Goal: Information Seeking & Learning: Learn about a topic

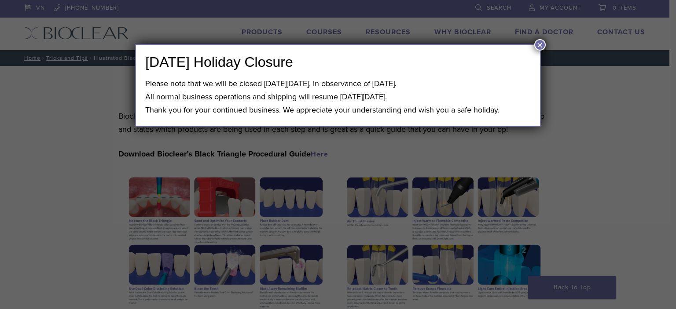
click at [538, 45] on button "×" at bounding box center [539, 44] width 11 height 11
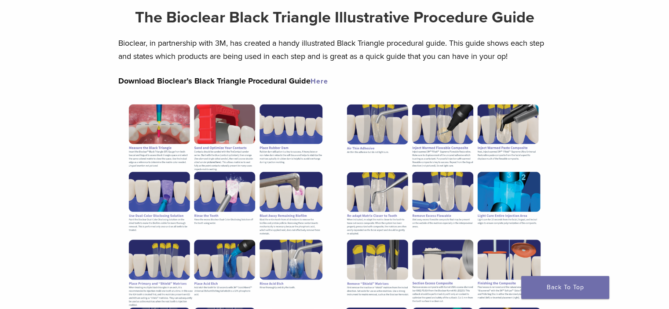
scroll to position [58, 0]
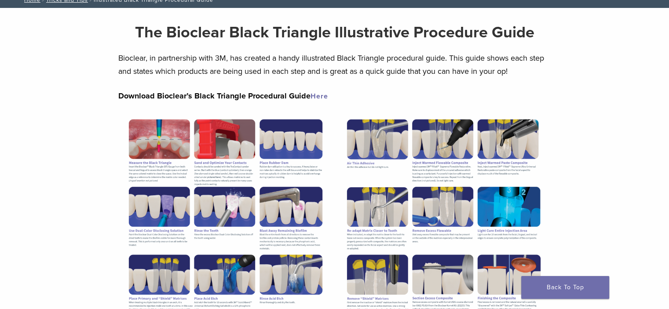
click at [213, 127] on img at bounding box center [225, 252] width 215 height 278
click at [200, 140] on img at bounding box center [225, 252] width 215 height 278
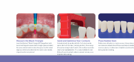
scroll to position [305, 0]
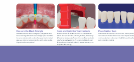
click at [44, 14] on img at bounding box center [34, 47] width 61 height 79
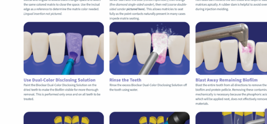
scroll to position [193, 0]
